Goal: Share content

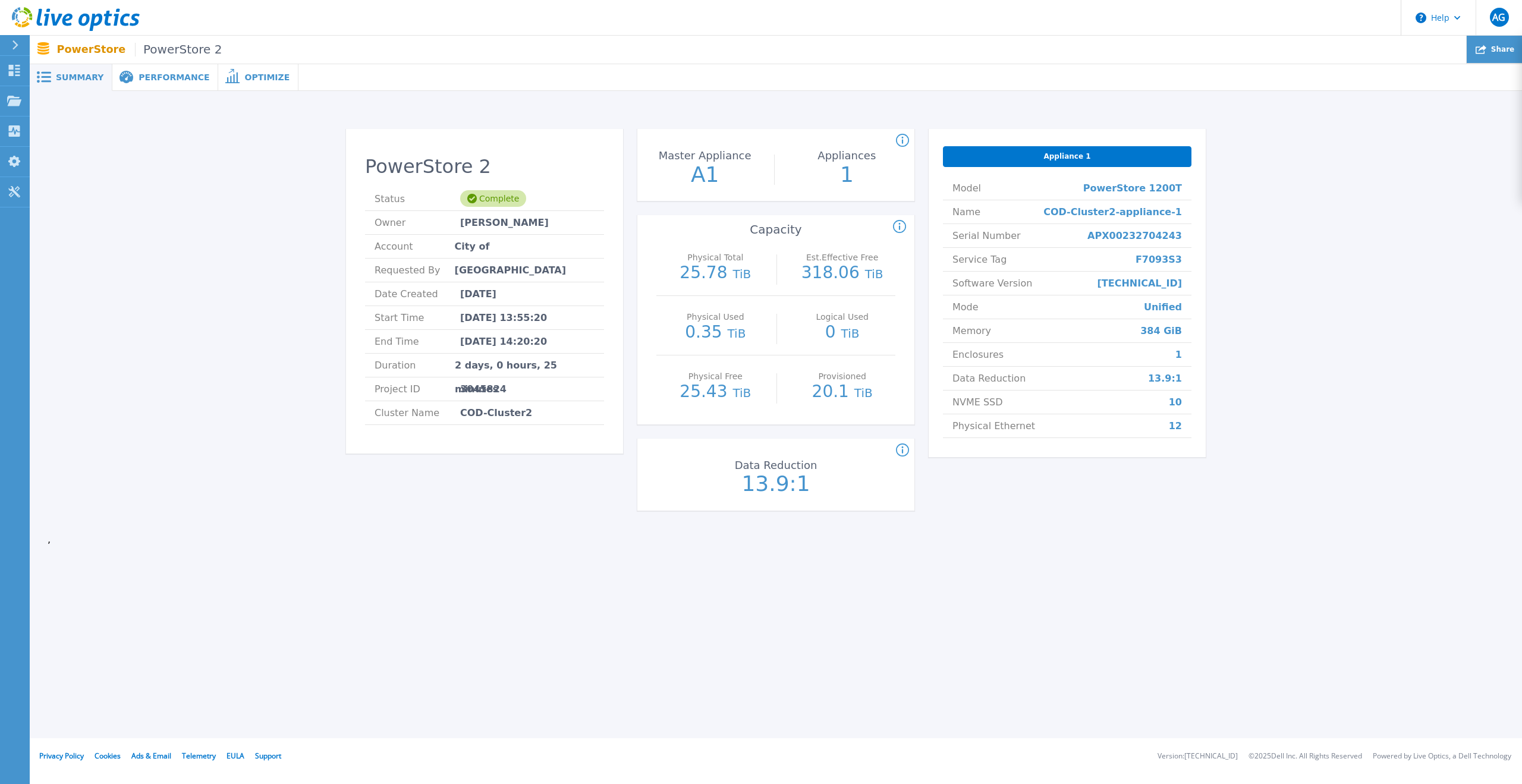
click at [1501, 53] on span "Share" at bounding box center [1502, 49] width 23 height 7
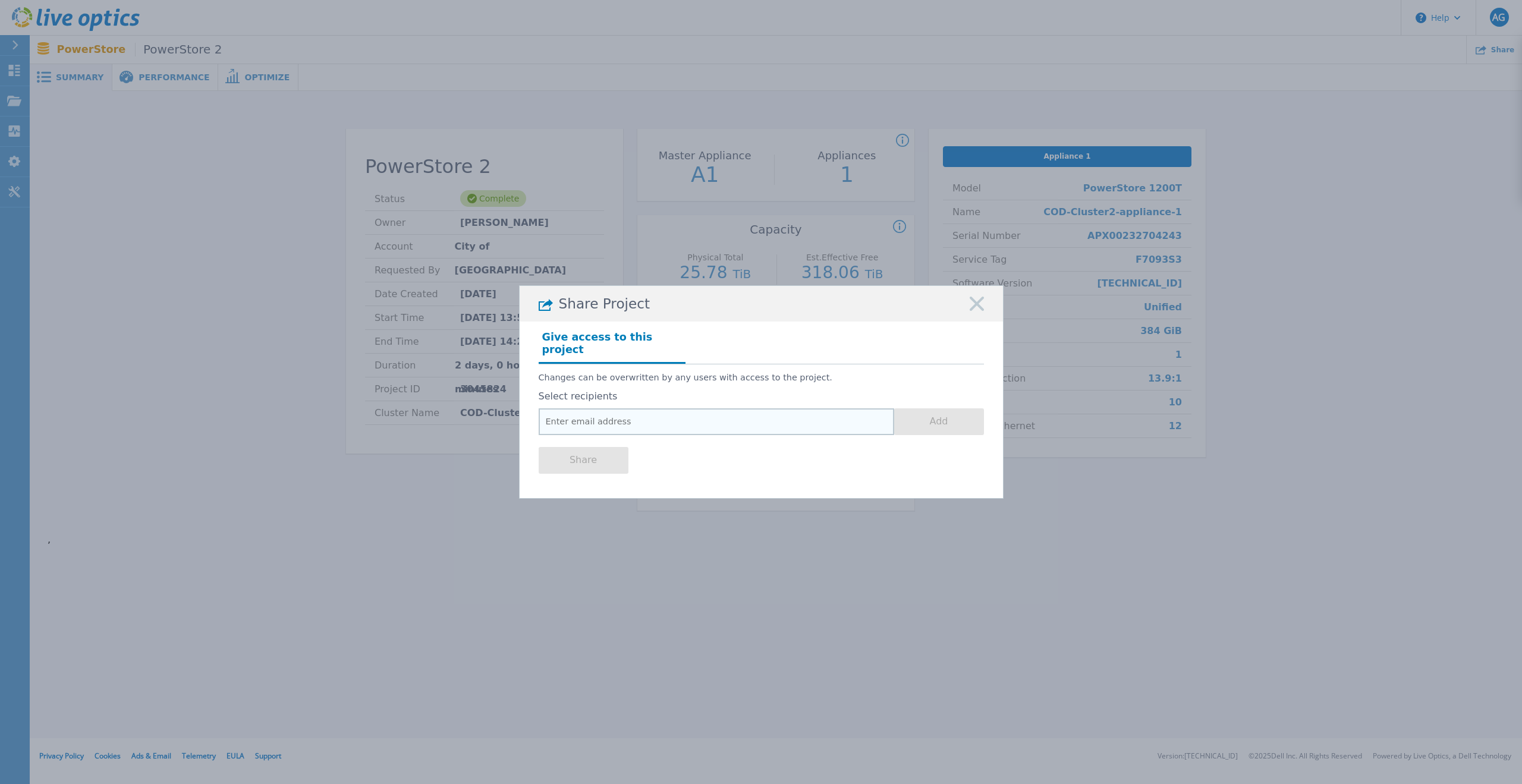
click at [770, 408] on input "email" at bounding box center [716, 421] width 355 height 27
click at [630, 419] on input "email" at bounding box center [716, 421] width 355 height 27
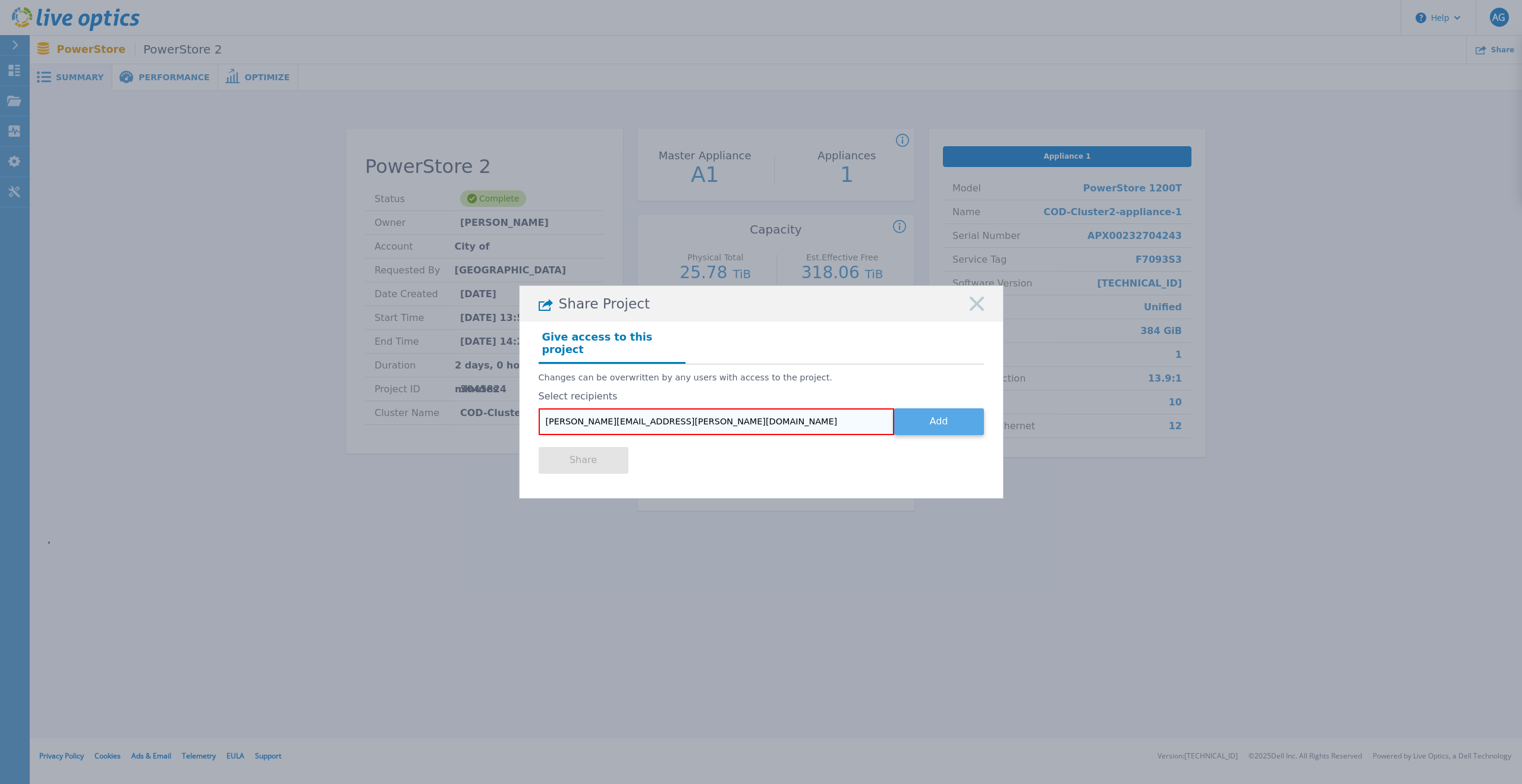
type input "[PERSON_NAME][EMAIL_ADDRESS][PERSON_NAME][DOMAIN_NAME]"
click at [950, 413] on button "Add" at bounding box center [939, 421] width 90 height 27
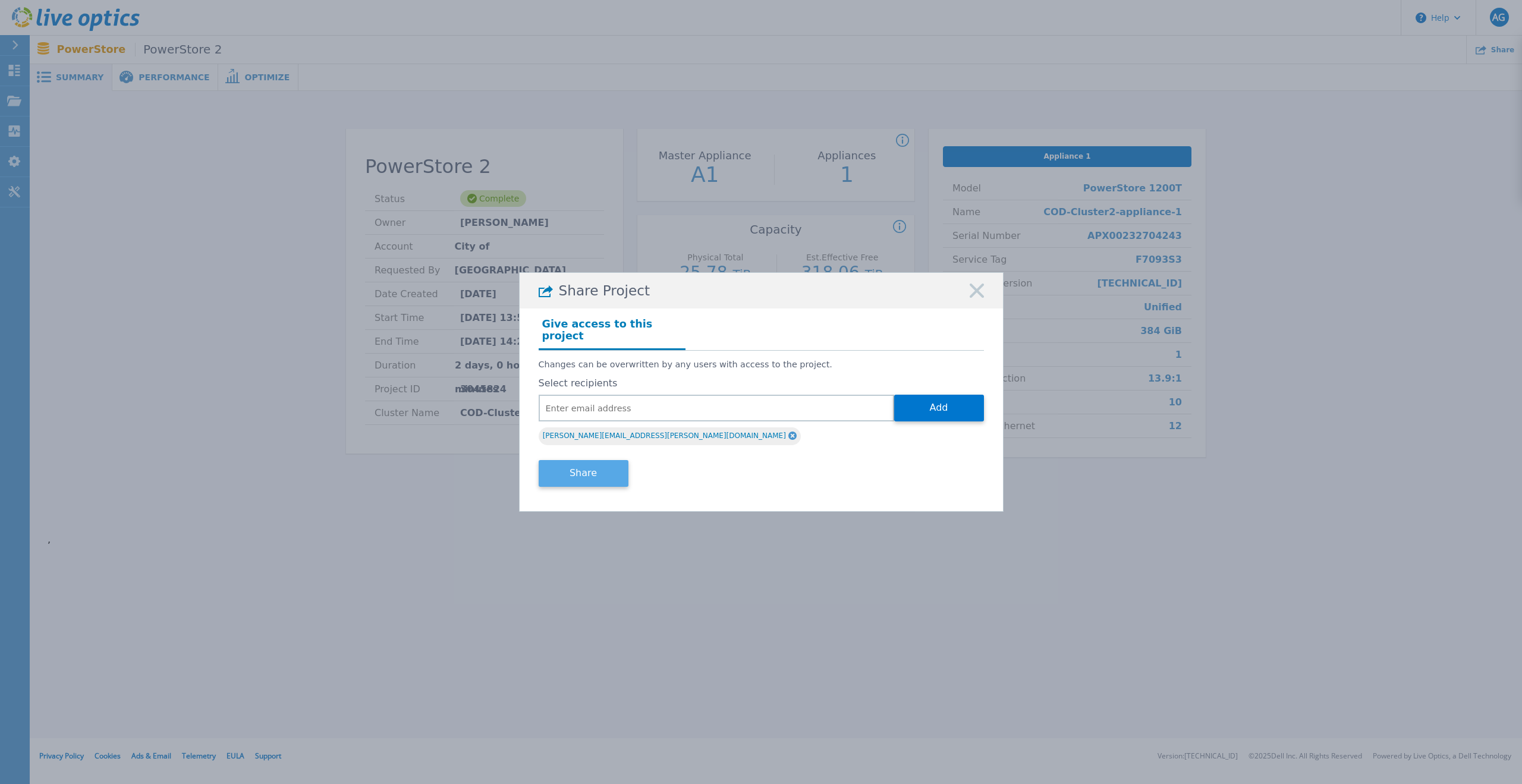
click at [585, 470] on button "Share" at bounding box center [583, 473] width 90 height 27
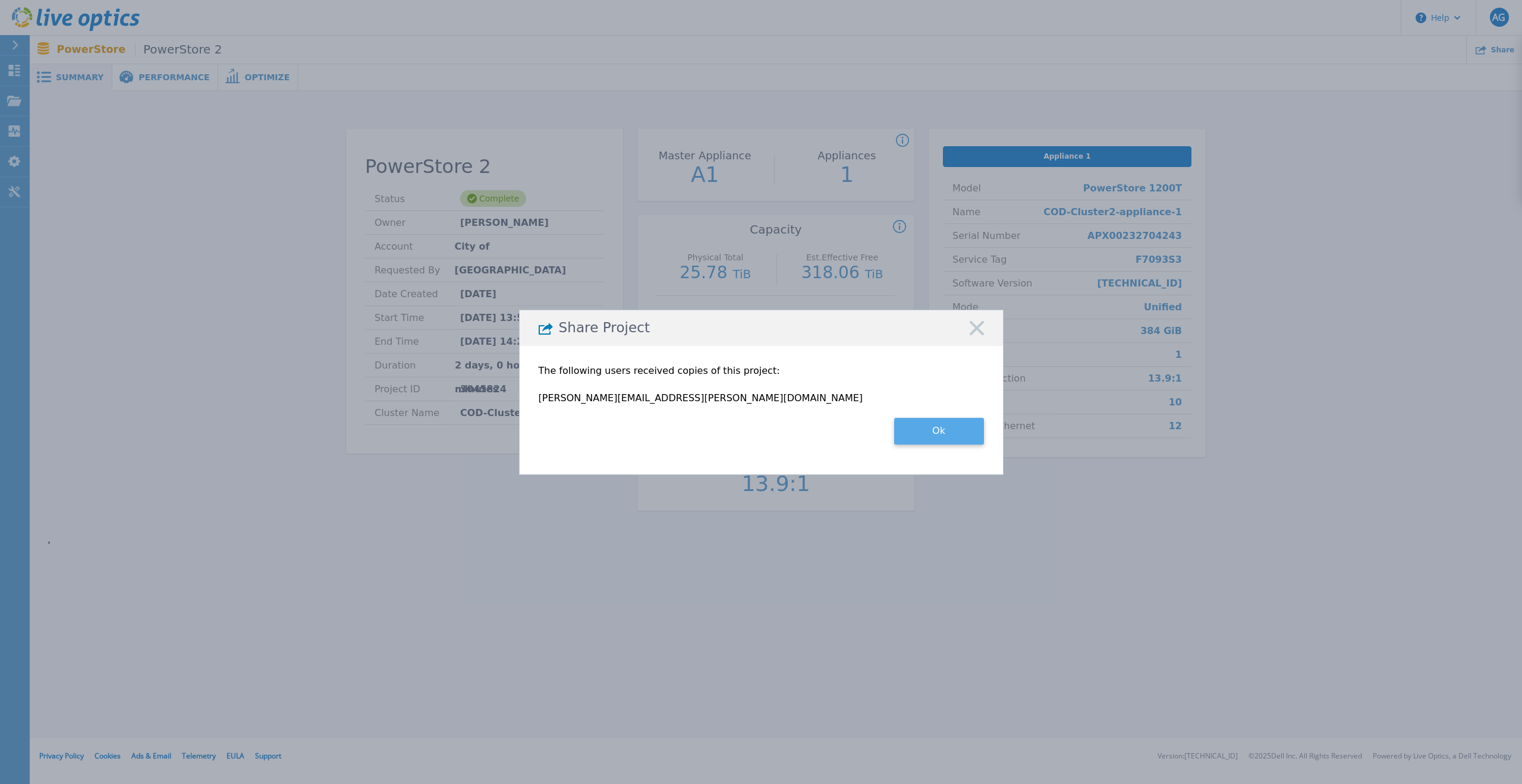
click at [922, 429] on button "Ok" at bounding box center [939, 431] width 90 height 27
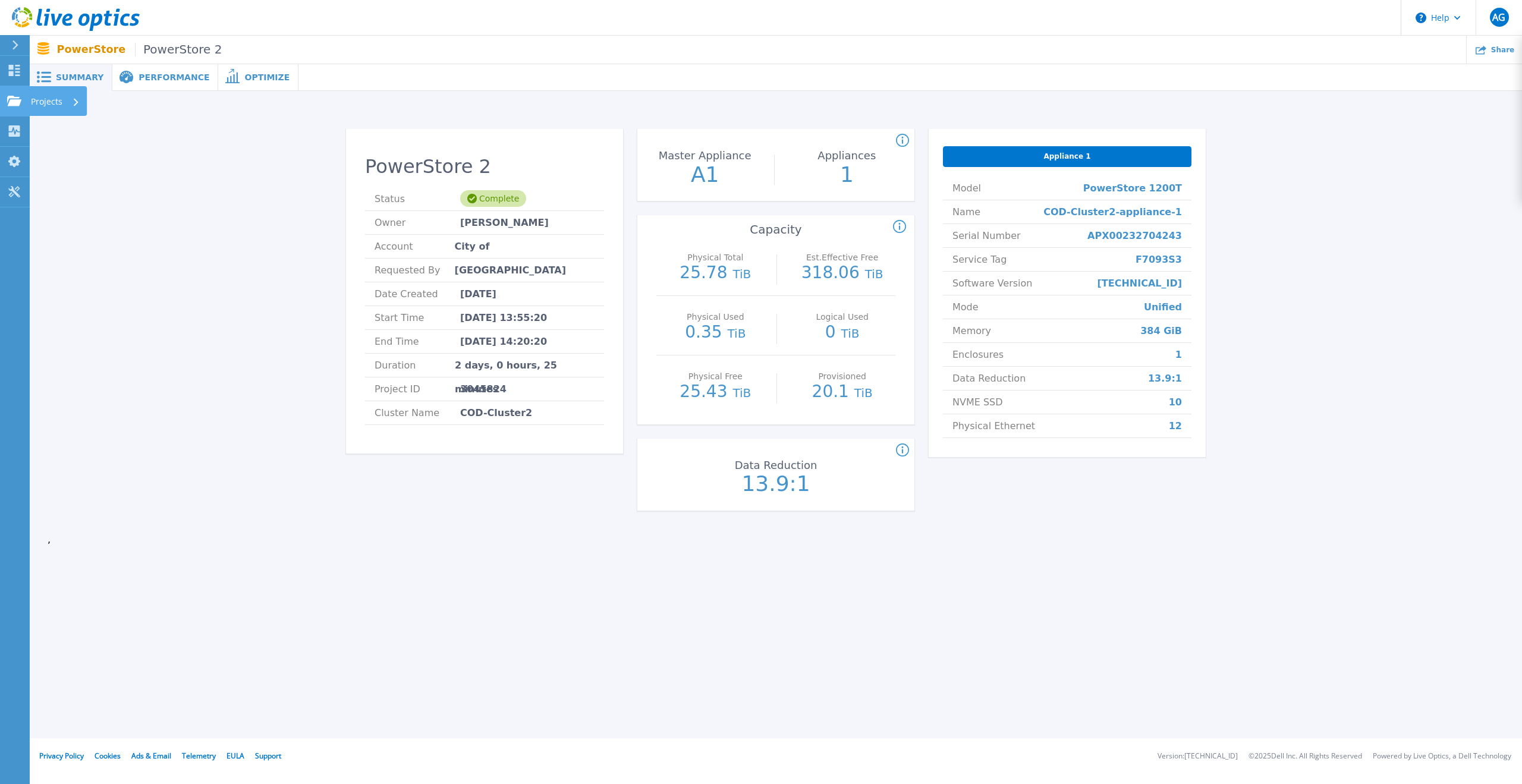
click at [16, 97] on icon at bounding box center [14, 101] width 14 height 10
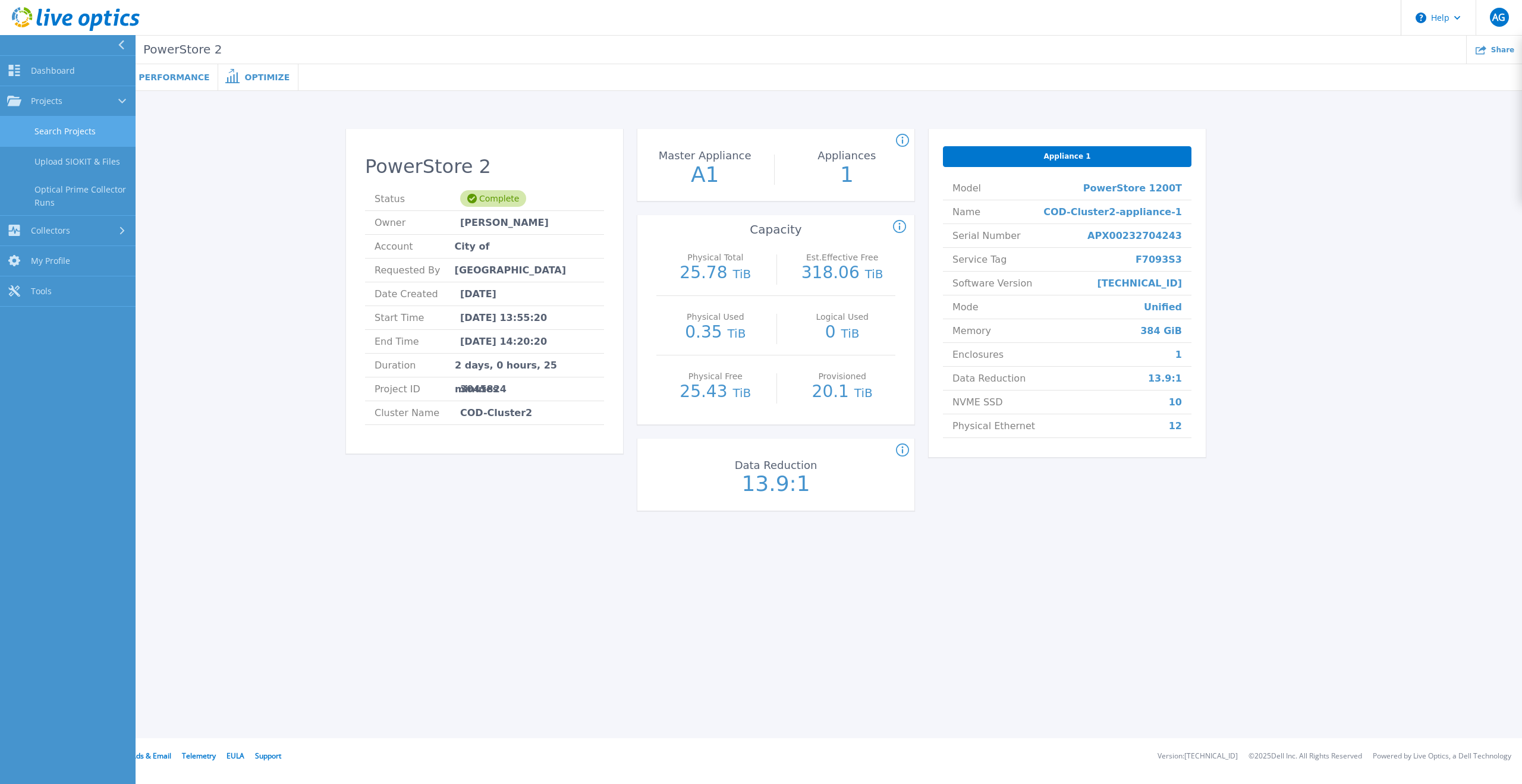
click at [63, 129] on link "Search Projects" at bounding box center [67, 131] width 135 height 31
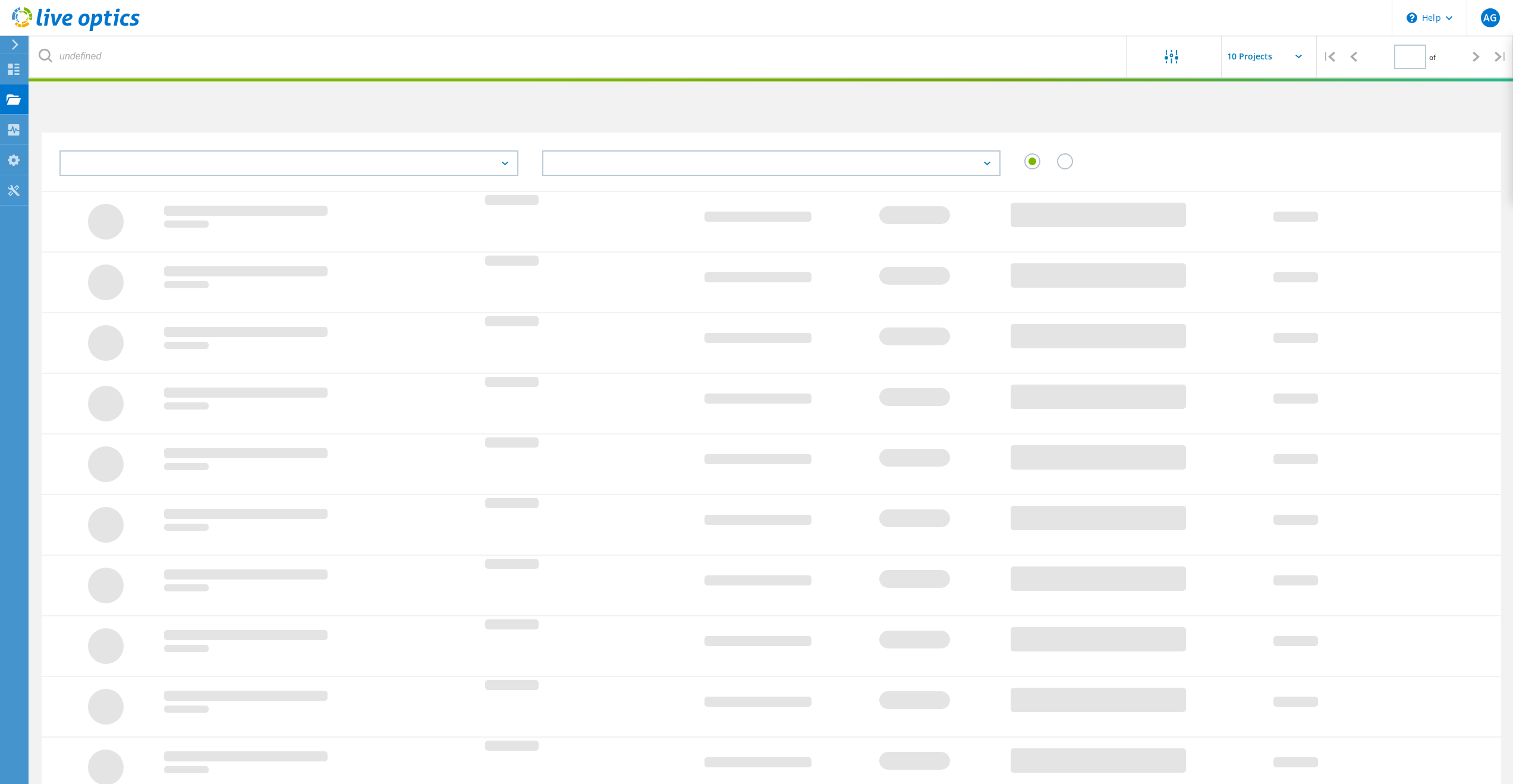
type input "1"
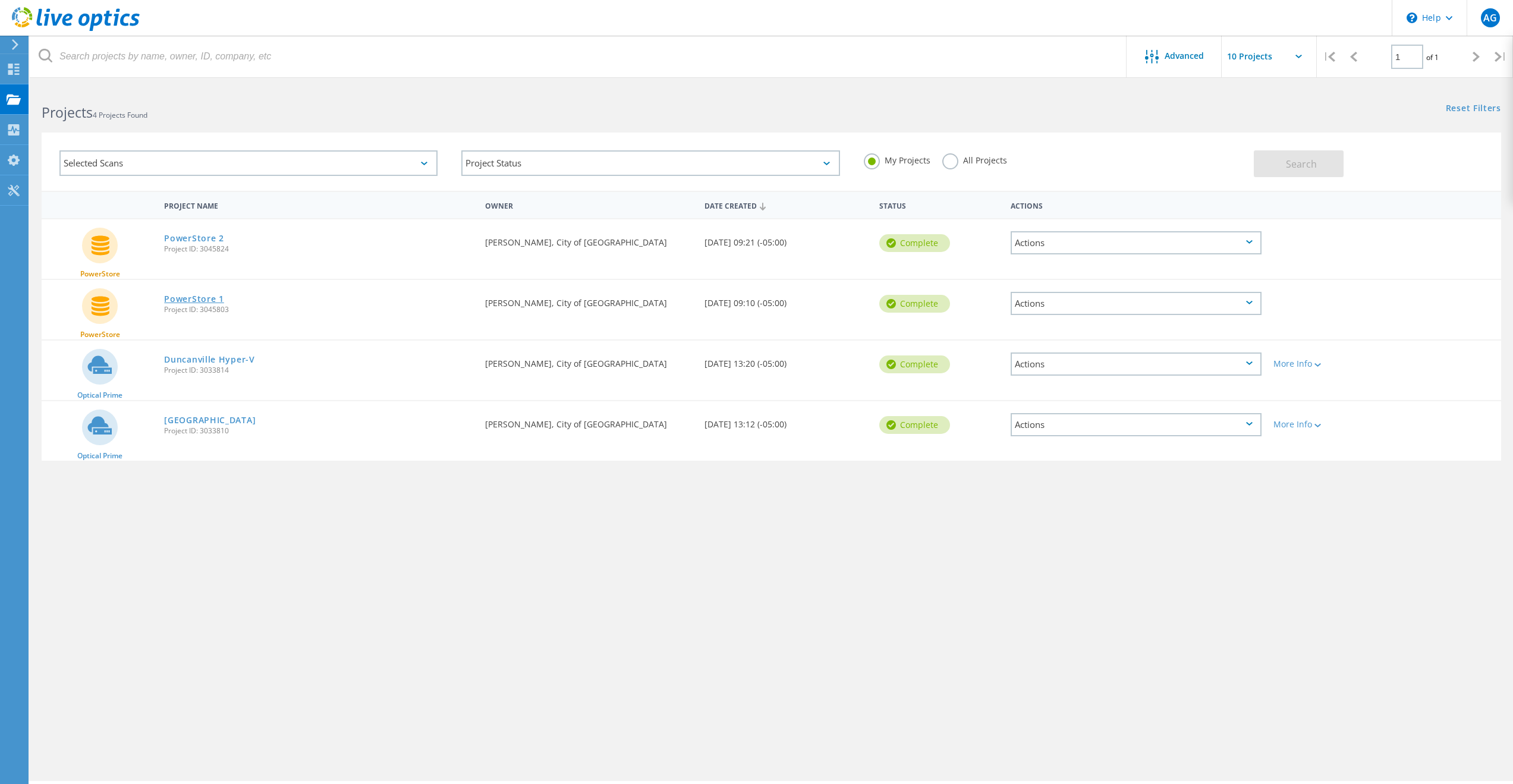
click at [205, 298] on link "PowerStore 1" at bounding box center [193, 299] width 59 height 8
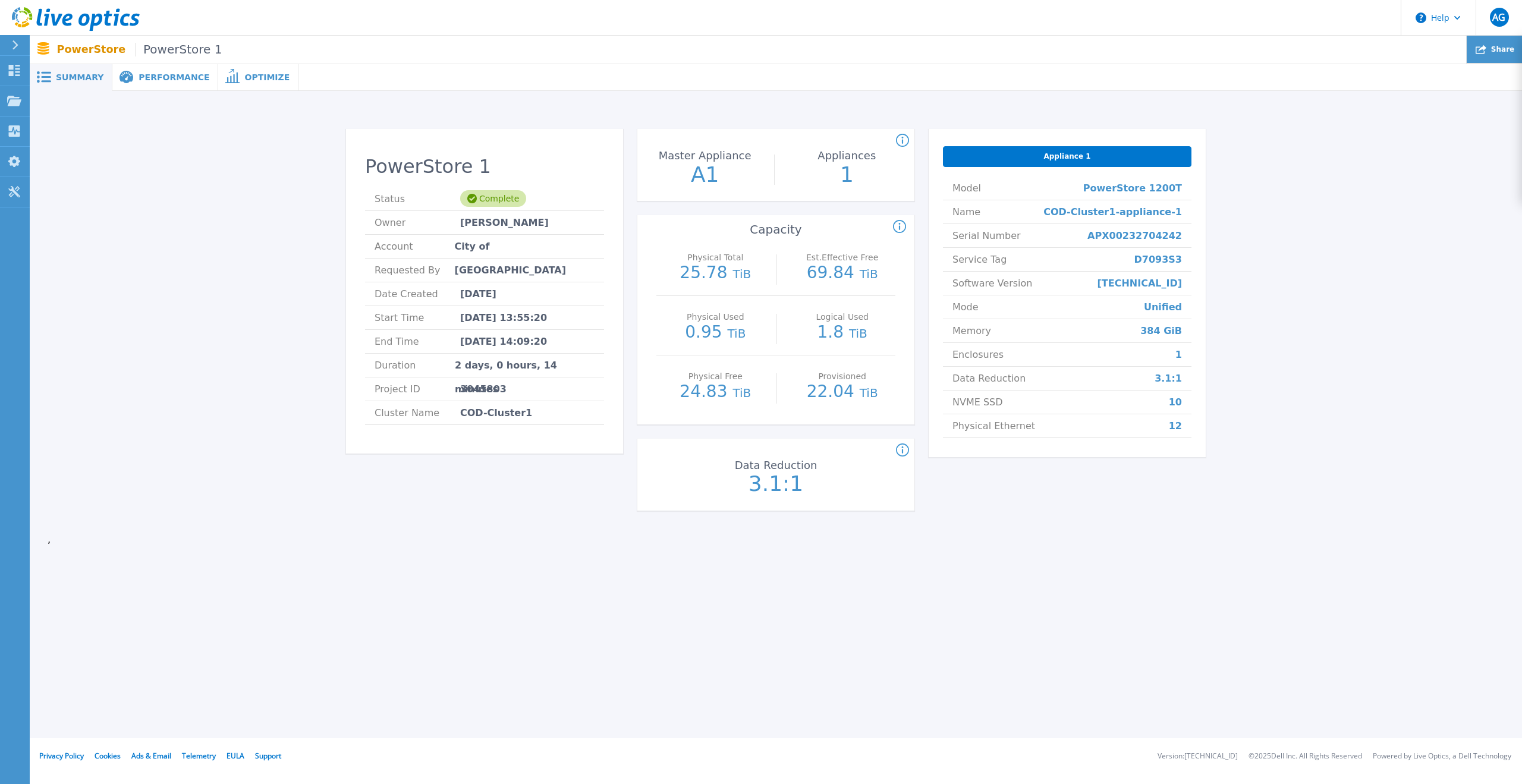
click at [1491, 51] on div "Share" at bounding box center [1493, 49] width 55 height 28
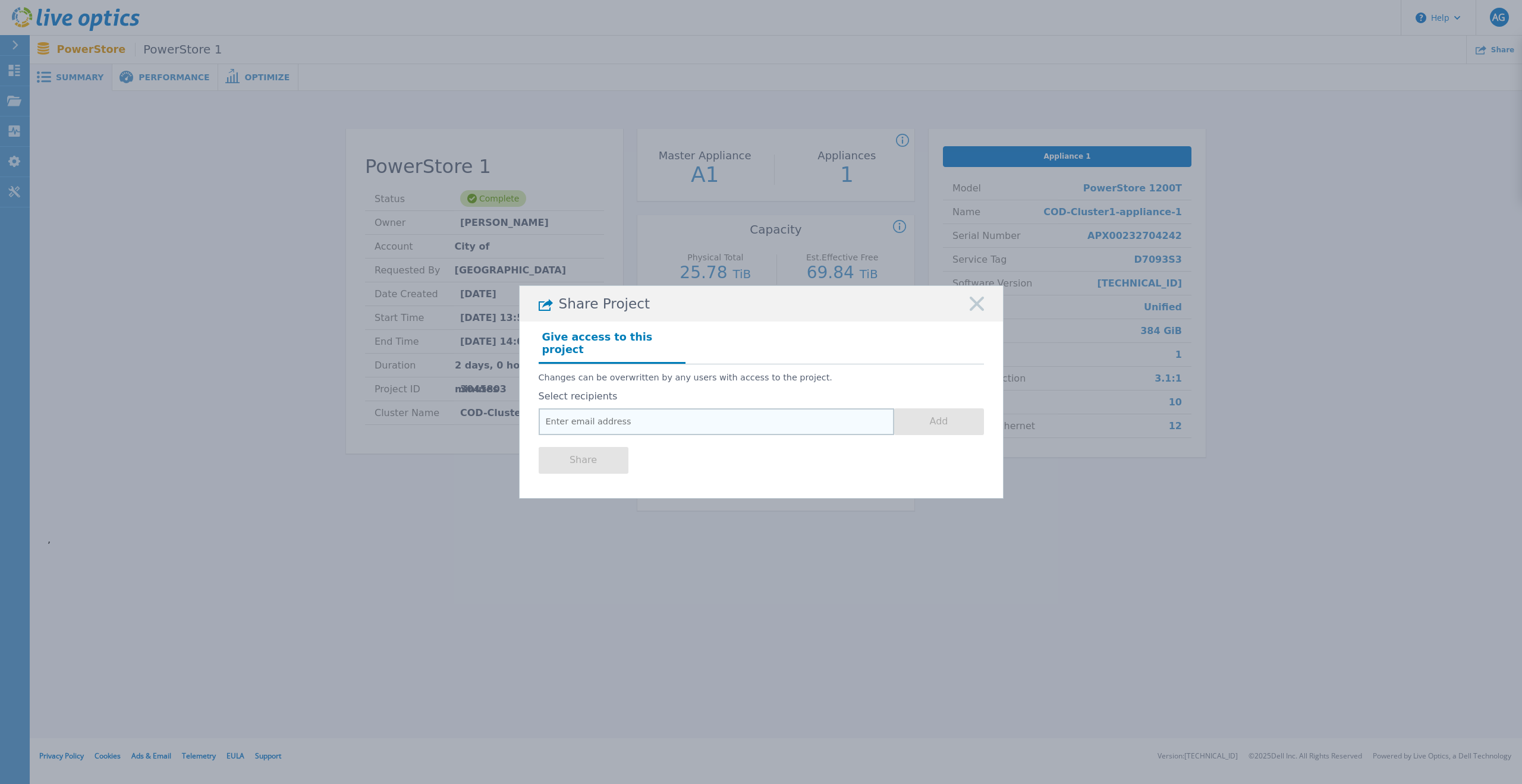
click at [619, 414] on input "email" at bounding box center [716, 421] width 355 height 27
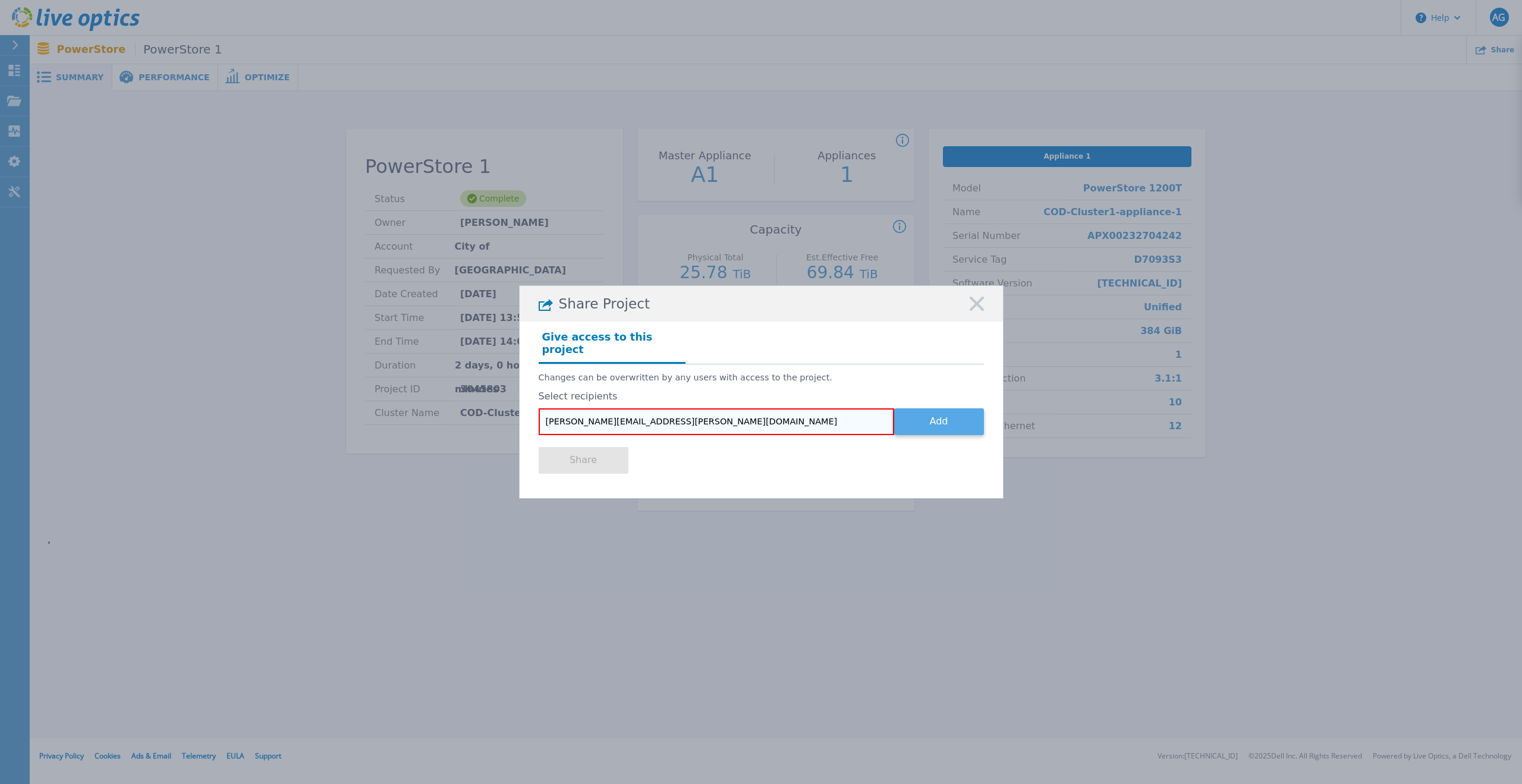
type input "[PERSON_NAME][EMAIL_ADDRESS][PERSON_NAME][DOMAIN_NAME]"
click at [962, 415] on button "Add" at bounding box center [939, 421] width 90 height 27
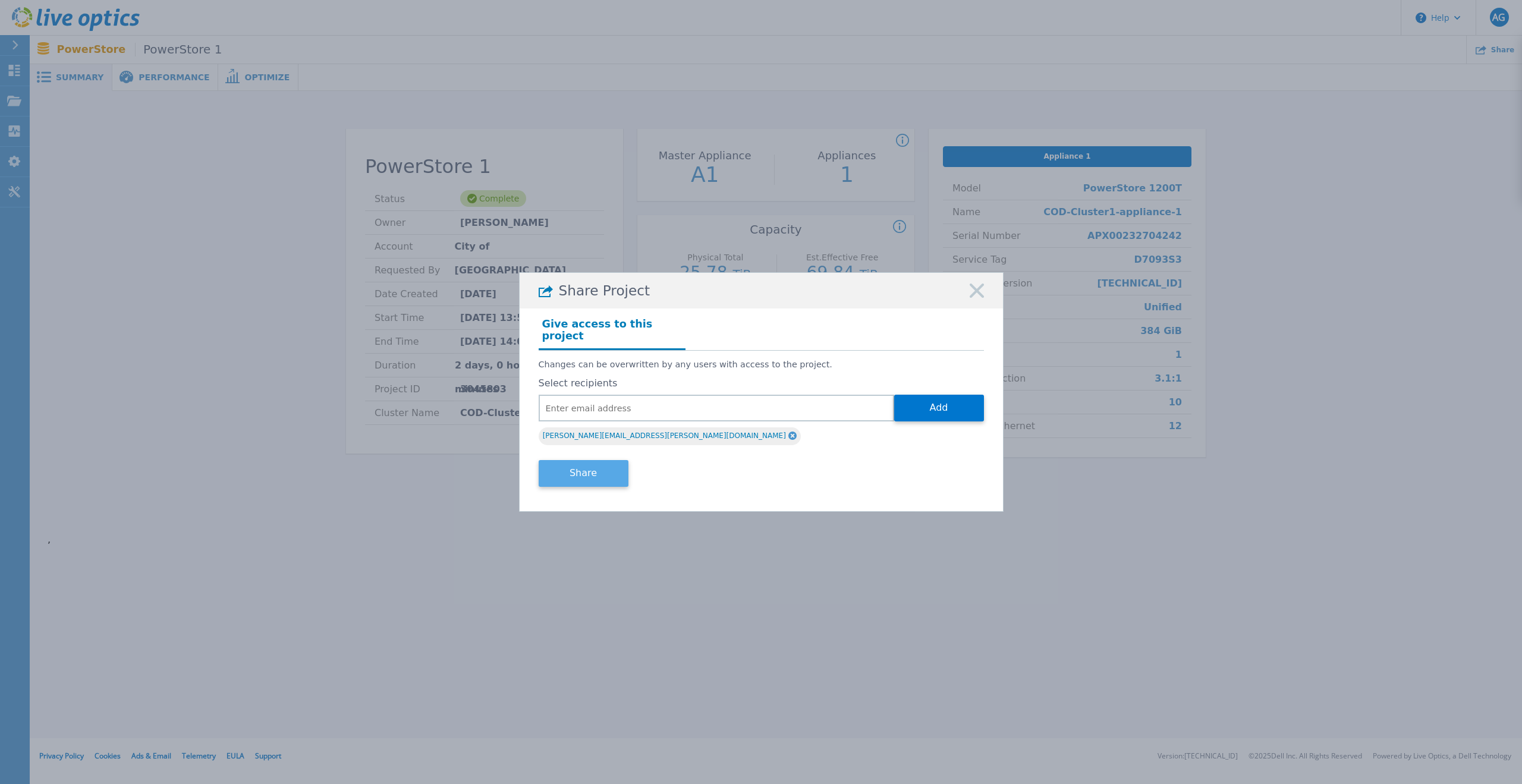
click at [575, 466] on button "Share" at bounding box center [583, 473] width 90 height 27
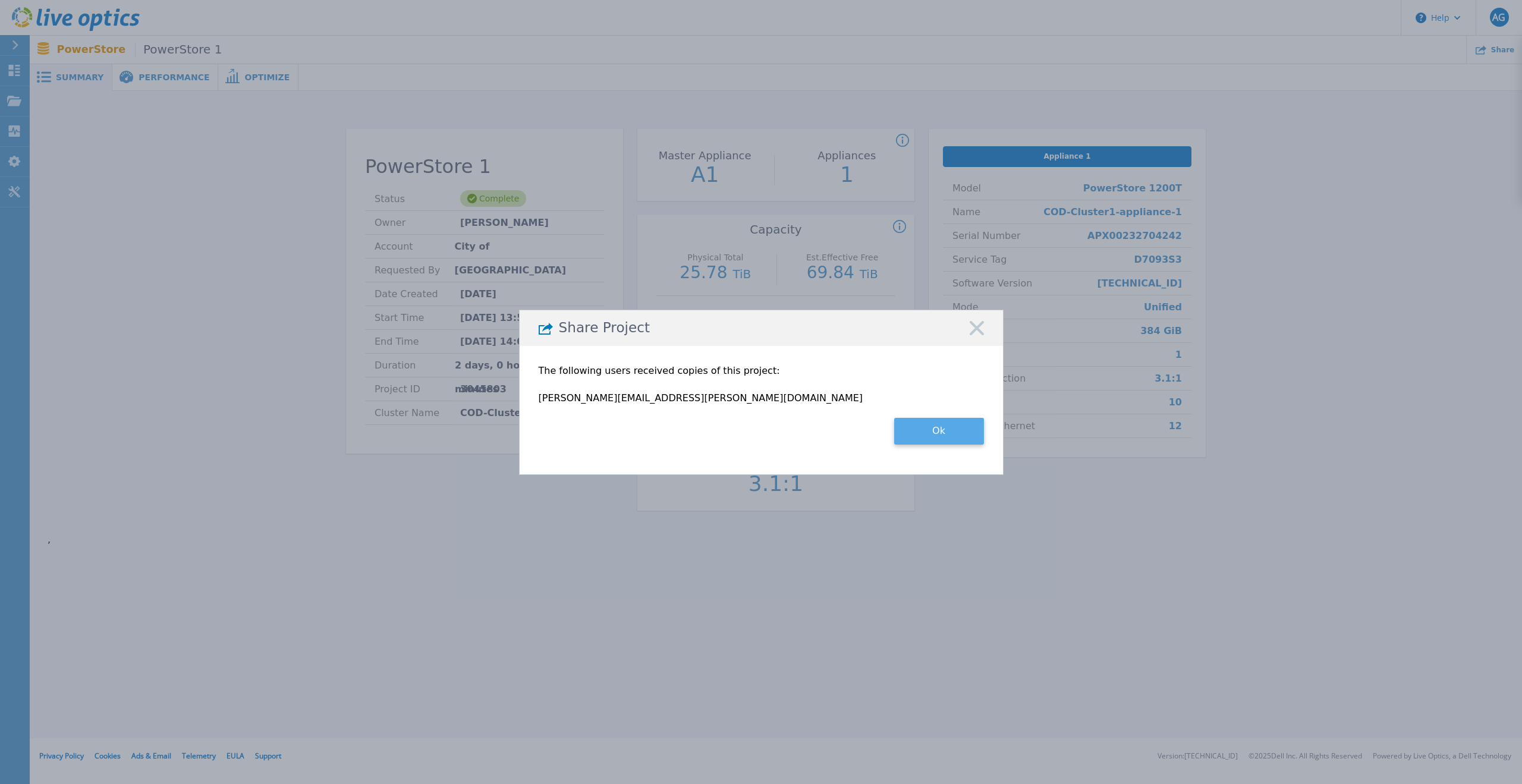
click at [941, 429] on button "Ok" at bounding box center [939, 431] width 90 height 27
